Goal: Find specific page/section: Find specific page/section

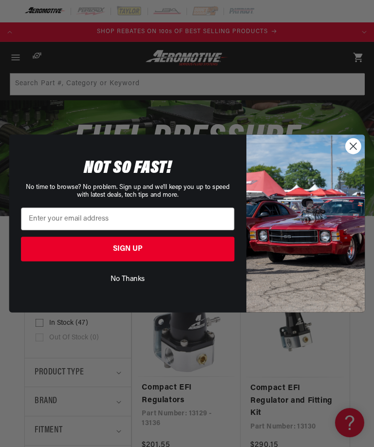
click at [354, 147] on circle "Close dialog" at bounding box center [353, 146] width 15 height 15
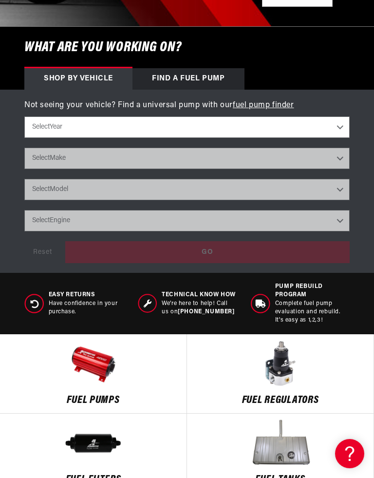
click at [287, 395] on p "FUEL REGULATORS" at bounding box center [280, 400] width 172 height 11
